Goal: Transaction & Acquisition: Obtain resource

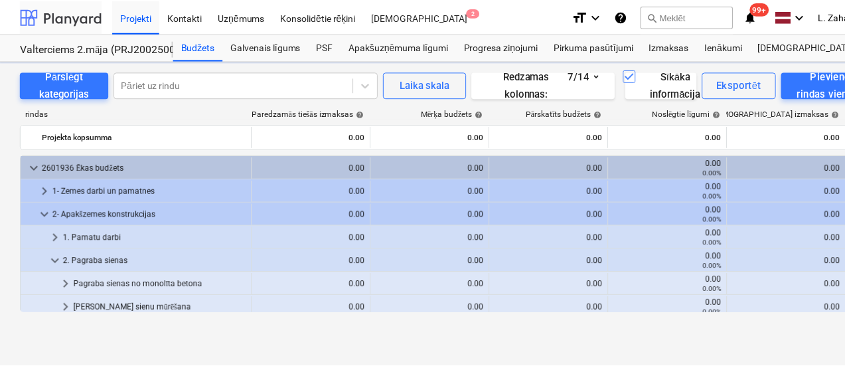
scroll to position [332, 0]
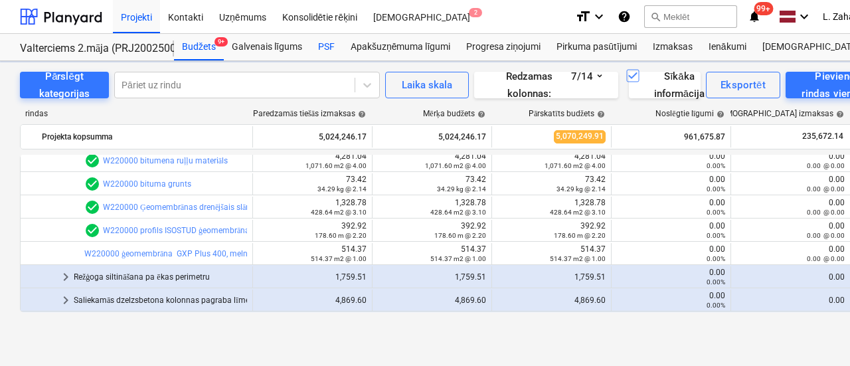
click at [319, 44] on div "PSF" at bounding box center [326, 47] width 33 height 27
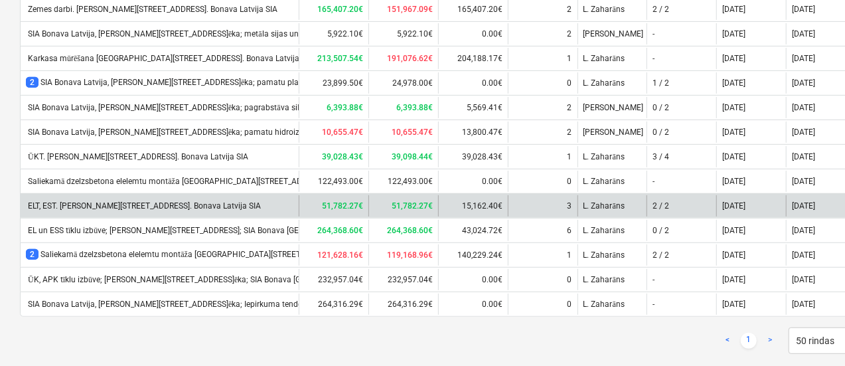
scroll to position [264, 0]
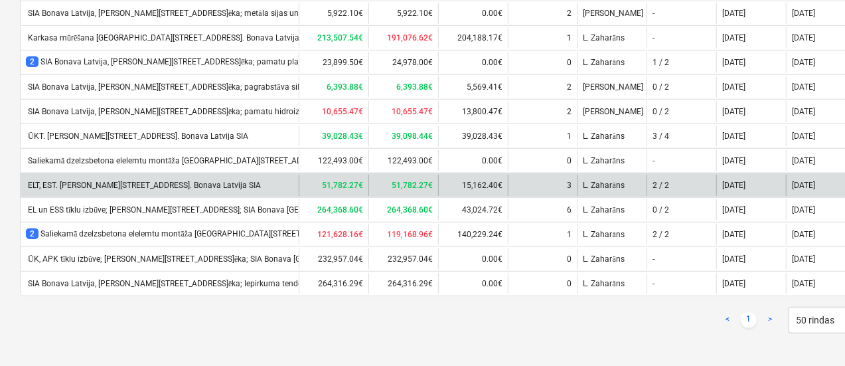
click at [187, 181] on div "ELT, EST. [PERSON_NAME][STREET_ADDRESS]. Bonava Latvija SIA" at bounding box center [143, 185] width 235 height 9
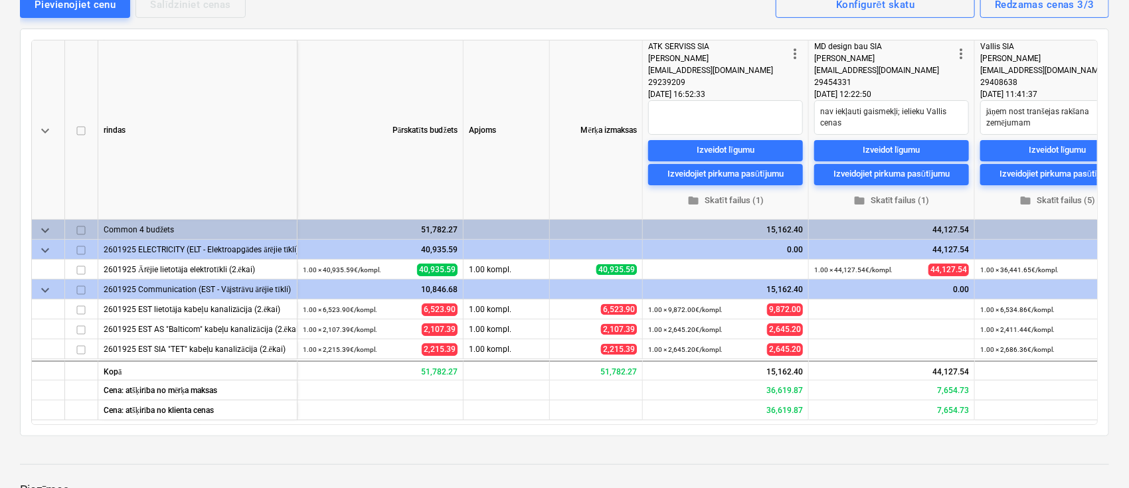
scroll to position [0, 42]
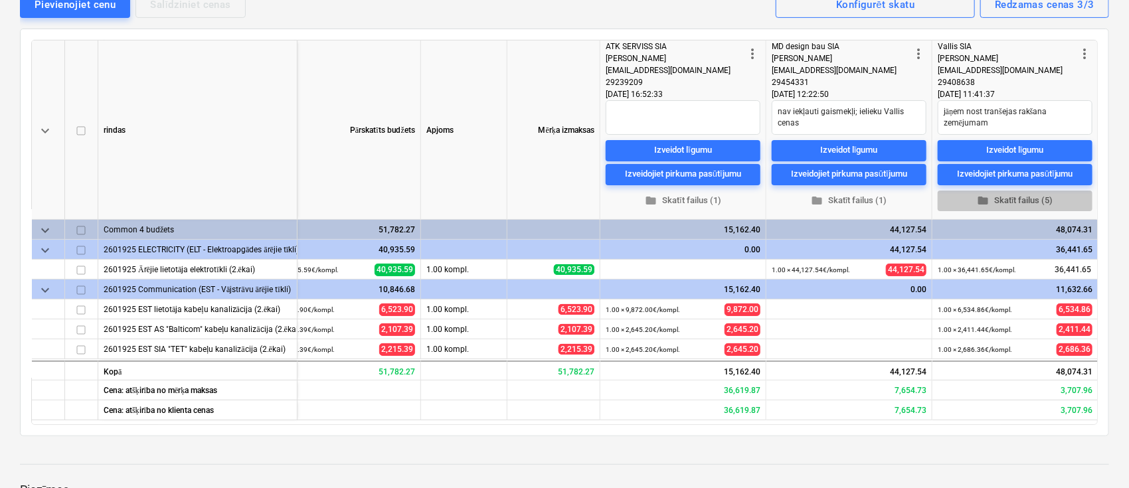
click at [849, 193] on span "folder Skatīt failus (5)" at bounding box center [1015, 200] width 144 height 15
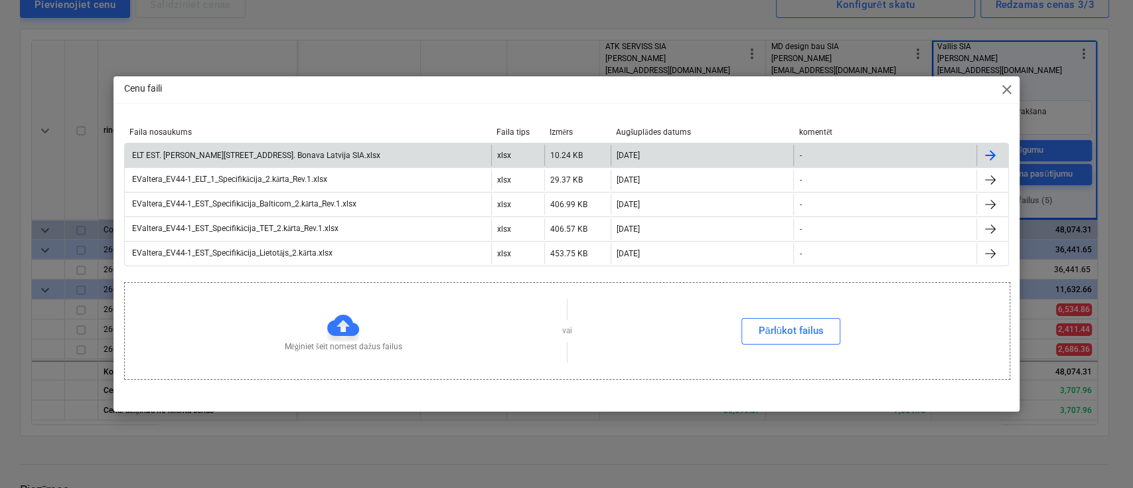
click at [244, 154] on div "ELT EST. [PERSON_NAME][STREET_ADDRESS]. Bonava Latvija SIA.xlsx" at bounding box center [255, 155] width 250 height 9
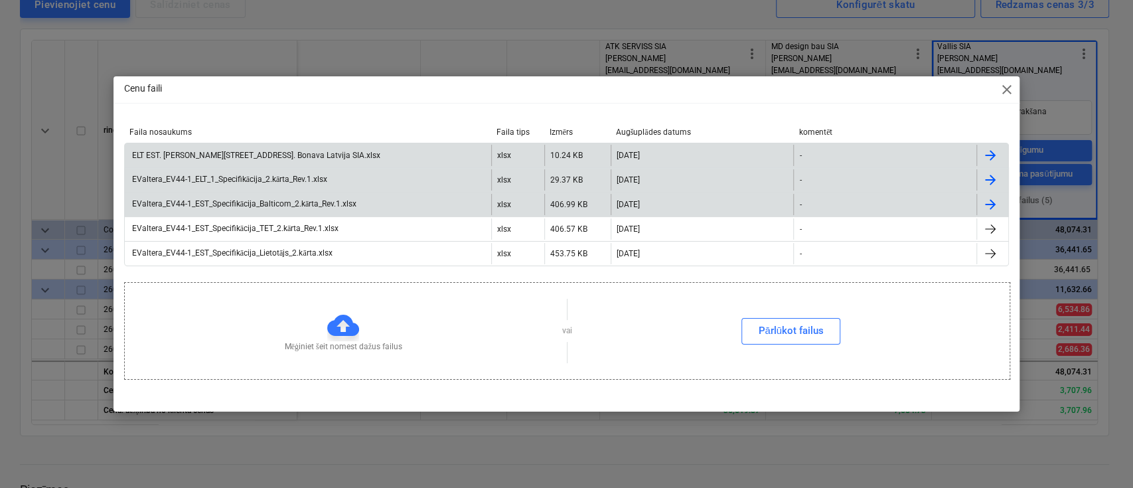
click at [233, 202] on div "EValtera_EV44-1_EST_Specifikācija_Balticom_2.kārta_Rev.1.xlsx" at bounding box center [243, 204] width 227 height 10
click at [231, 180] on div "EValtera_EV44-1_ELT_1_Specifikācija_2.kārta_Rev.1.xlsx" at bounding box center [229, 180] width 198 height 10
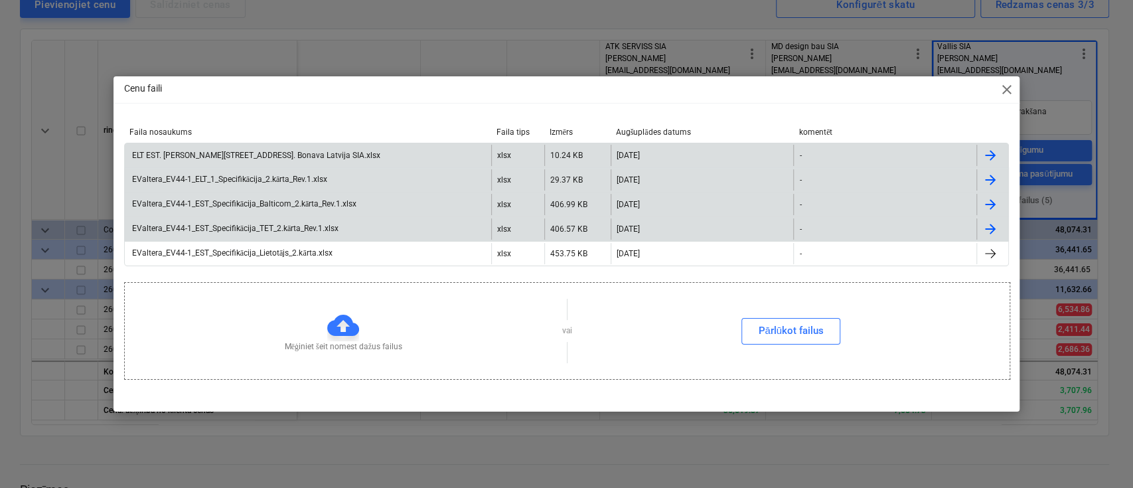
click at [229, 226] on div "EValtera_EV44-1_EST_Specifikācija_TET_2.kārta_Rev.1.xlsx" at bounding box center [234, 229] width 209 height 10
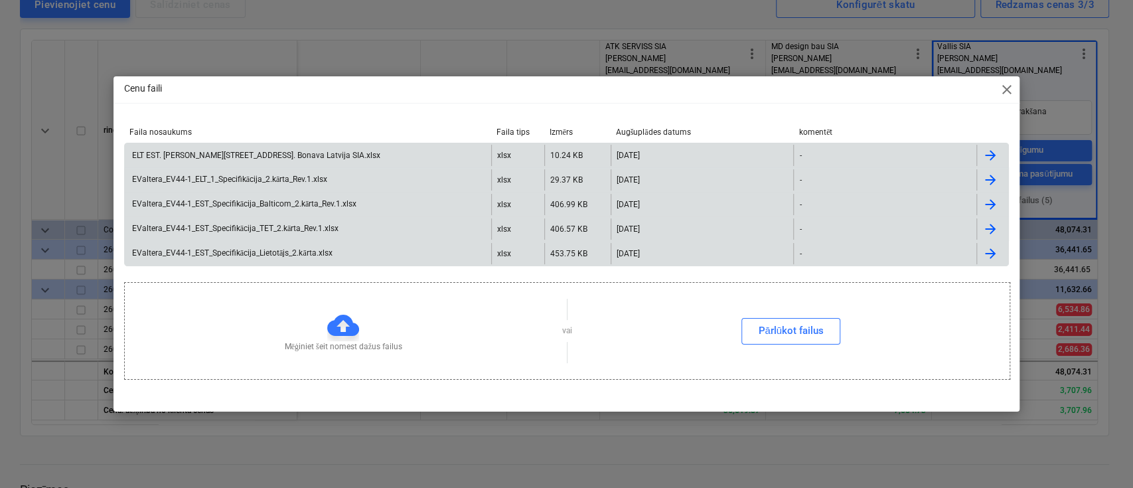
click at [228, 251] on div "EValtera_EV44-1_EST_Specifikācija_Lietotājs_2.kārta.xlsx" at bounding box center [231, 253] width 203 height 10
click at [849, 85] on span "close" at bounding box center [1007, 90] width 16 height 16
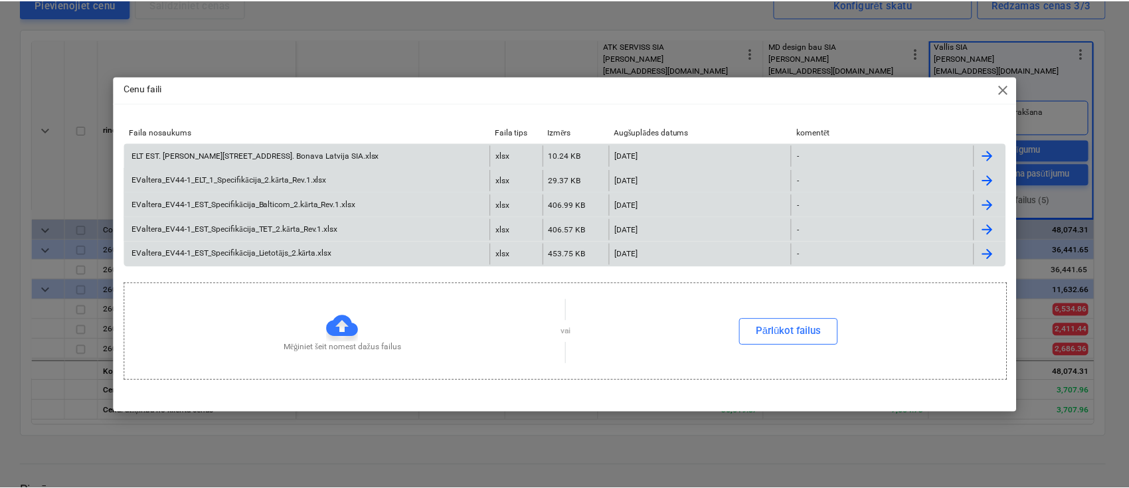
scroll to position [0, 39]
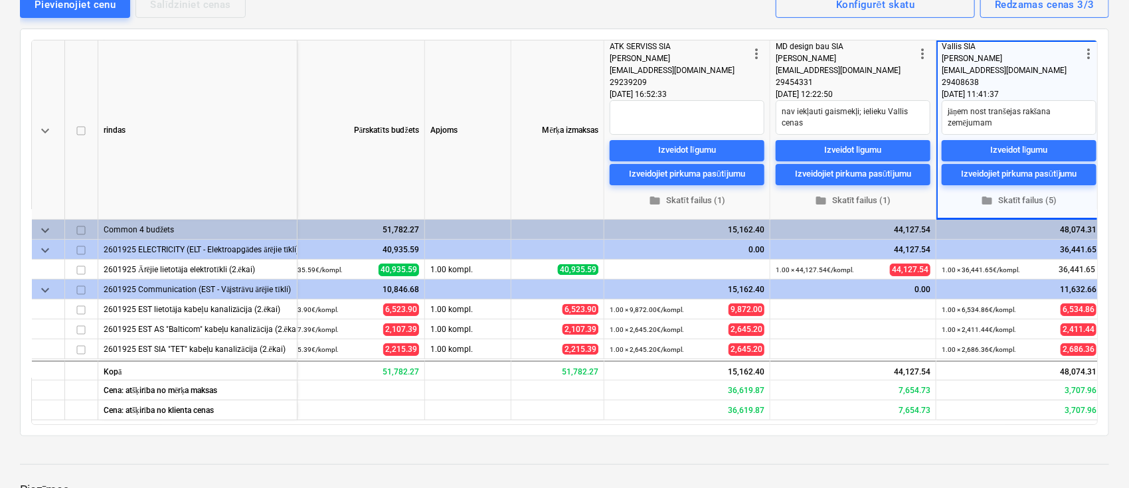
type textarea "x"
